Goal: Task Accomplishment & Management: Manage account settings

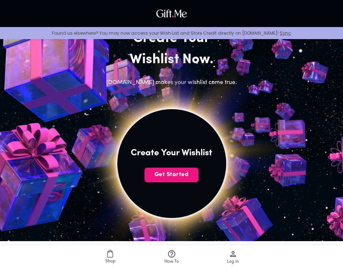
scroll to position [69, 0]
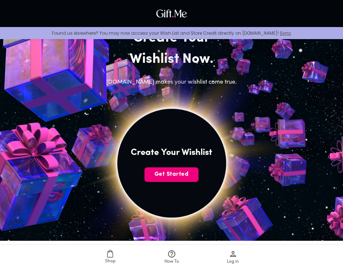
click at [177, 175] on span "Get Started" at bounding box center [172, 174] width 54 height 8
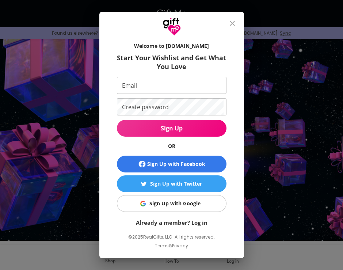
click at [137, 85] on input "Email" at bounding box center [170, 85] width 107 height 17
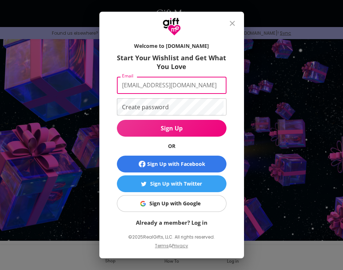
type input "aldeaa.14@icloud.com"
click at [208, 209] on button "Sign Up with Google" at bounding box center [172, 203] width 110 height 17
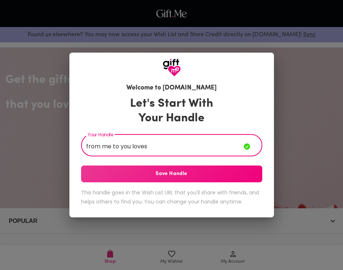
paste input "⪩⪨"
paste input "♡"
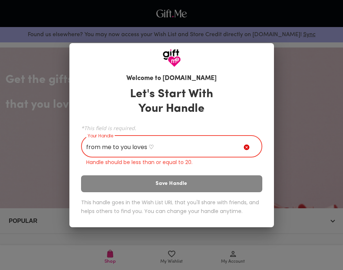
click at [147, 147] on input "from me to you loves ♡" at bounding box center [162, 147] width 162 height 20
click at [154, 148] on input "from me to you loves ♡" at bounding box center [162, 147] width 162 height 20
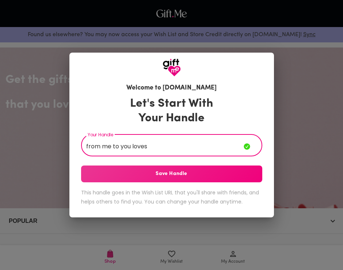
type input "from me to you loves"
click at [162, 171] on span "Save Handle" at bounding box center [171, 174] width 181 height 8
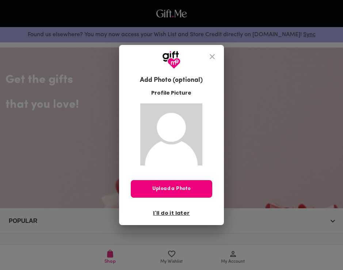
click at [171, 193] on button "Upload a Photo" at bounding box center [171, 189] width 81 height 18
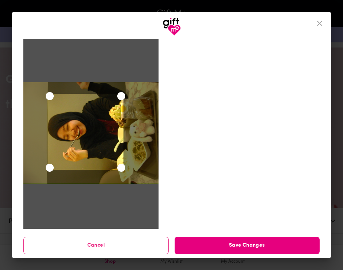
click at [113, 116] on div "Use the arrow keys to move the crop selection area" at bounding box center [85, 132] width 76 height 76
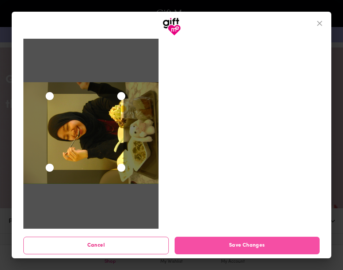
click at [248, 244] on span "Save Changes" at bounding box center [247, 245] width 145 height 8
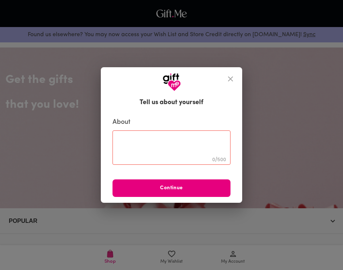
click at [145, 143] on textarea at bounding box center [172, 147] width 108 height 21
paste textarea "♡"
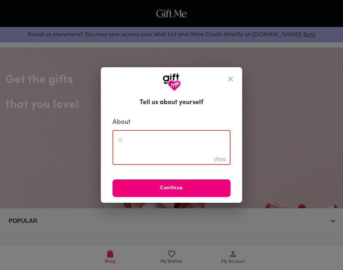
type textarea "♡"
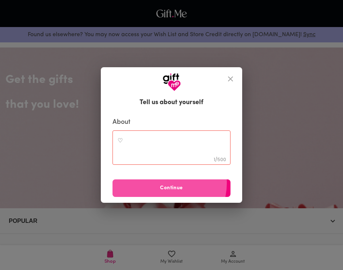
click at [169, 183] on button "Continue" at bounding box center [171, 188] width 118 height 18
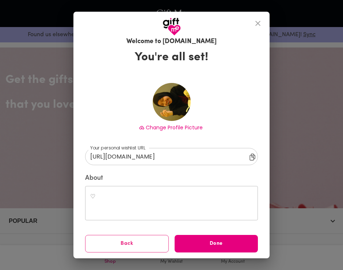
scroll to position [5, 0]
click at [104, 237] on button "Back" at bounding box center [127, 244] width 84 height 18
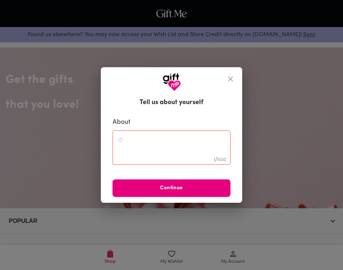
scroll to position [0, 0]
click at [122, 139] on textarea "♡" at bounding box center [172, 147] width 108 height 21
paste textarea "⪨"
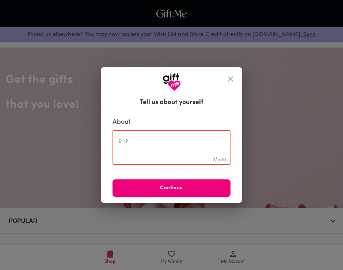
type textarea "⪩⪨"
click at [178, 192] on button "Continue" at bounding box center [171, 188] width 118 height 18
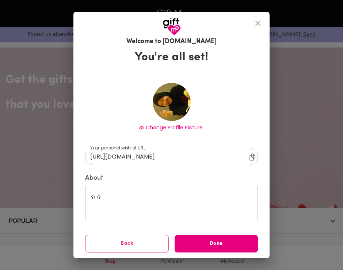
scroll to position [5, 0]
click at [212, 238] on button "Done" at bounding box center [217, 244] width 84 height 18
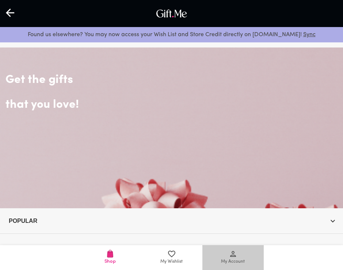
click at [238, 255] on span "My Account" at bounding box center [233, 257] width 53 height 16
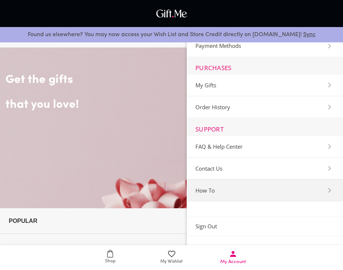
scroll to position [92, 0]
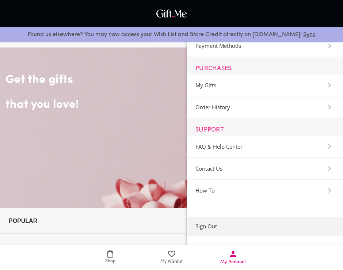
click at [215, 228] on span "Sign Out" at bounding box center [206, 226] width 22 height 7
